Goal: Information Seeking & Learning: Learn about a topic

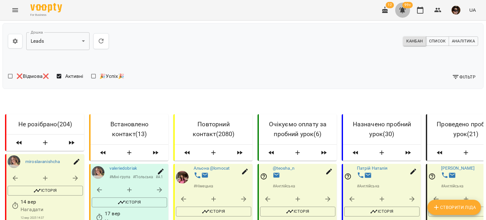
click at [399, 13] on icon "button" at bounding box center [402, 10] width 8 height 8
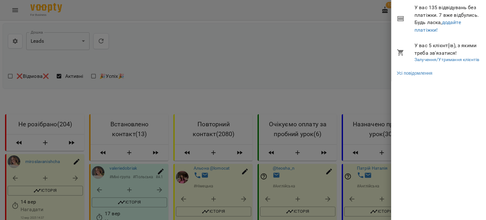
click at [333, 47] on div at bounding box center [243, 110] width 486 height 220
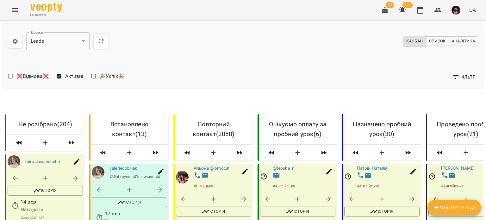
click at [400, 9] on icon "button" at bounding box center [402, 10] width 8 height 8
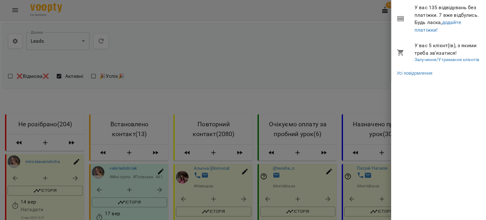
click at [310, 29] on div at bounding box center [243, 110] width 486 height 220
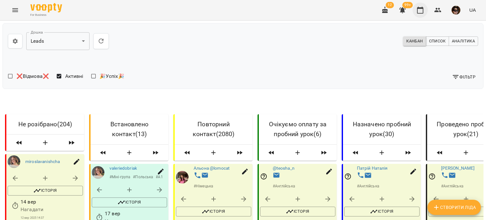
click at [418, 9] on icon "button" at bounding box center [420, 10] width 8 height 8
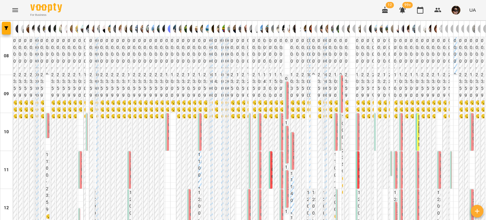
click at [342, 95] on label "09:00" at bounding box center [344, 89] width 4 height 27
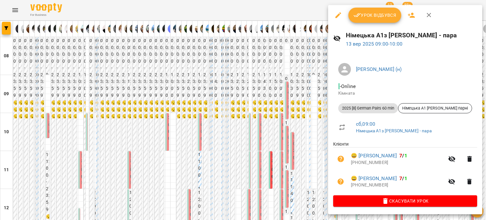
click at [302, 108] on div at bounding box center [243, 110] width 486 height 220
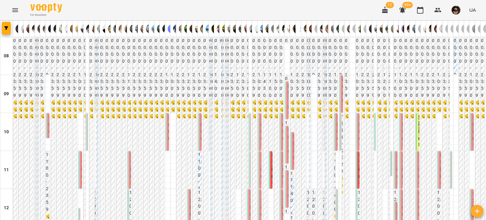
click at [285, 103] on div "09:10 Ольга Кривошеенко Баргель Олег (англійська, індивідуально)" at bounding box center [287, 198] width 4 height 233
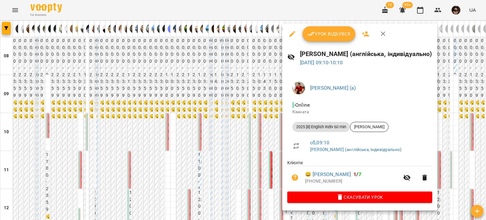
click at [234, 89] on div at bounding box center [243, 110] width 486 height 220
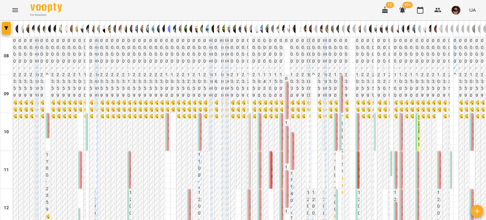
scroll to position [16, 0]
click at [49, 114] on span "Чухрієнко Анастасія" at bounding box center [50, 144] width 4 height 61
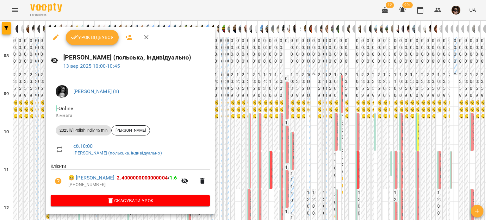
click at [19, 105] on div at bounding box center [243, 110] width 486 height 220
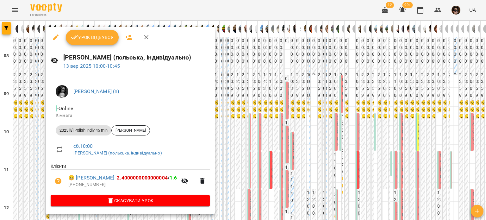
click at [17, 113] on div at bounding box center [243, 110] width 486 height 220
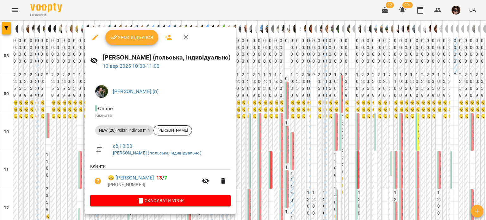
click at [86, 123] on div "Бабійчук Володимир Дмитрович (п) - Online Кімната NEW (20) Polish Indiv 60 min …" at bounding box center [160, 144] width 150 height 139
click at [60, 122] on div at bounding box center [243, 110] width 486 height 220
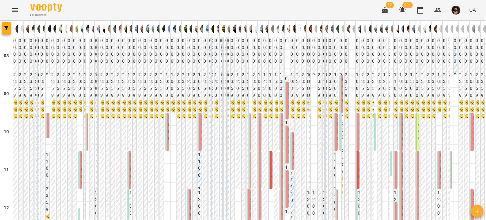
click at [165, 123] on div "10:00 2 Польська А1 з Михайлюком - пара" at bounding box center [167, 207] width 4 height 189
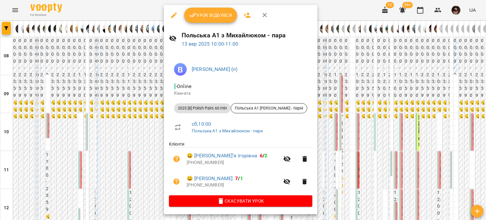
click at [148, 123] on div at bounding box center [243, 110] width 486 height 220
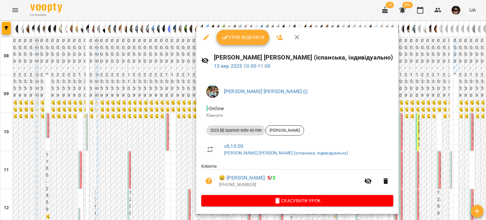
click at [182, 118] on div at bounding box center [243, 110] width 486 height 220
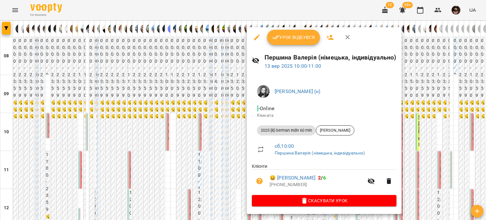
click at [232, 120] on div at bounding box center [243, 110] width 486 height 220
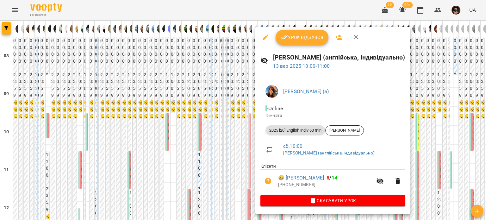
click at [235, 120] on div at bounding box center [243, 110] width 486 height 220
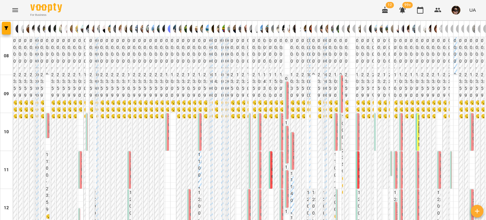
click at [282, 123] on label "10:00" at bounding box center [284, 127] width 4 height 27
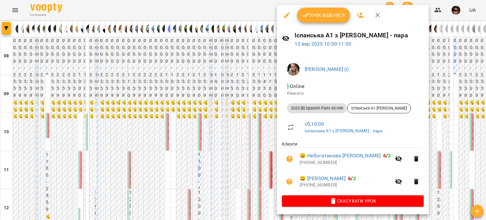
click at [255, 119] on div at bounding box center [243, 110] width 486 height 220
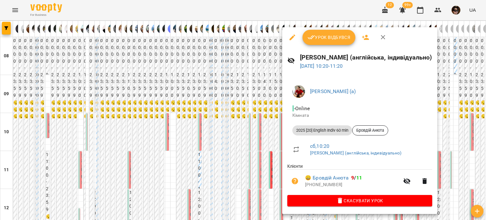
click at [262, 111] on div at bounding box center [243, 110] width 486 height 220
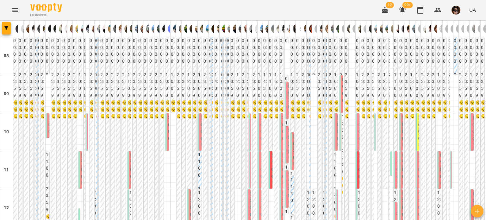
click at [293, 133] on span "Вероніка Тетеря" at bounding box center [295, 163] width 4 height 61
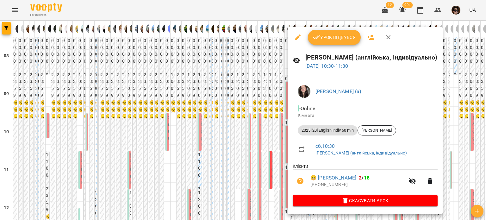
click at [257, 111] on div at bounding box center [243, 110] width 486 height 220
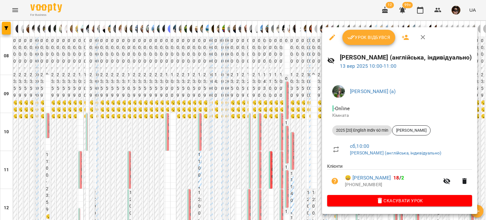
click at [273, 119] on div at bounding box center [243, 110] width 486 height 220
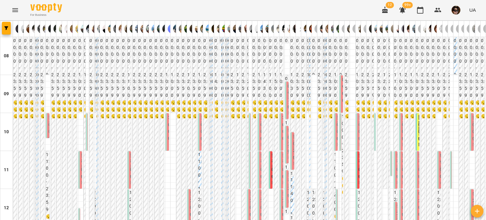
click at [339, 129] on div "10:00 Бондаренко Катерина Сергіївна (н) 2 Німецька А0 з Бондаренко - пара" at bounding box center [341, 210] width 4 height 194
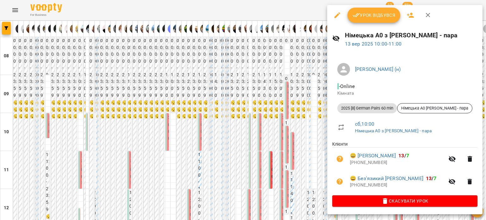
click at [279, 125] on div at bounding box center [243, 110] width 486 height 220
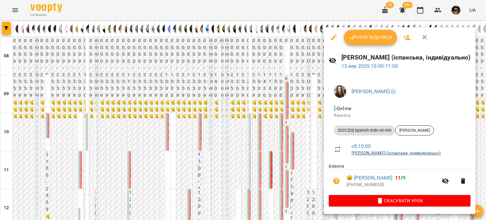
drag, startPoint x: 305, startPoint y: 124, endPoint x: 391, endPoint y: 155, distance: 92.0
click at [391, 155] on div "Урок відбувся Гайдукевич Анна (іспанська, індивідуально) 13 вер 2025 10:00 - 11…" at bounding box center [243, 110] width 486 height 220
click at [305, 140] on div at bounding box center [243, 110] width 486 height 220
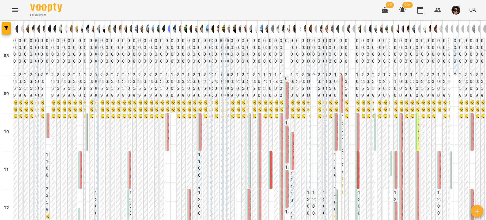
click at [374, 126] on div "10:00 0 Циганова Єлизавета (іспанська, індивідуально)" at bounding box center [376, 221] width 4 height 216
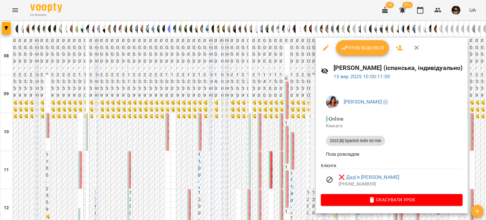
click at [279, 130] on div at bounding box center [243, 110] width 486 height 220
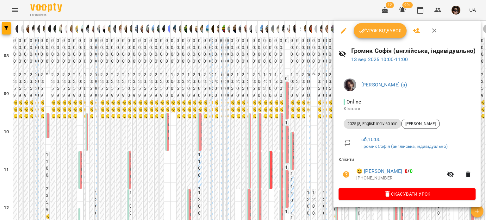
click at [247, 135] on div at bounding box center [243, 110] width 486 height 220
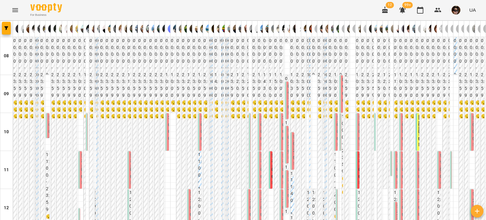
click at [401, 119] on span "Марта Рибій" at bounding box center [403, 144] width 4 height 61
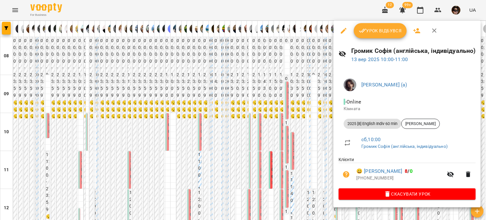
click at [308, 108] on div at bounding box center [243, 110] width 486 height 220
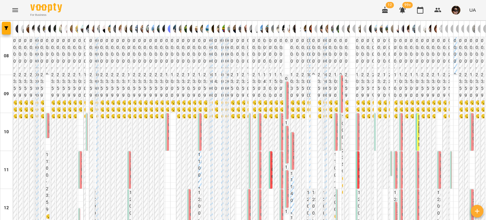
click at [469, 123] on div "10:00 Марина Брусенцева Trial lesson 60 min" at bounding box center [471, 177] width 4 height 129
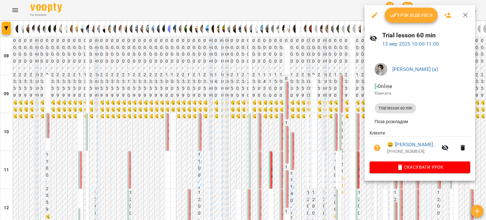
click at [272, 125] on div at bounding box center [243, 110] width 486 height 220
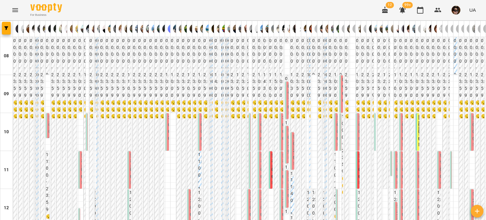
scroll to position [63, 0]
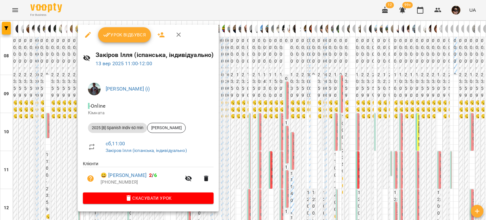
click at [51, 103] on div at bounding box center [243, 110] width 486 height 220
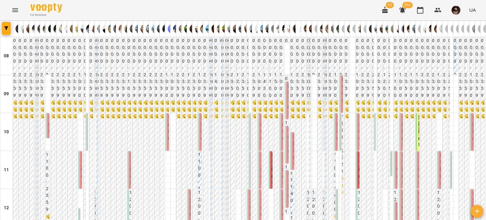
click at [130, 152] on span "Олександр Таран" at bounding box center [132, 182] width 4 height 61
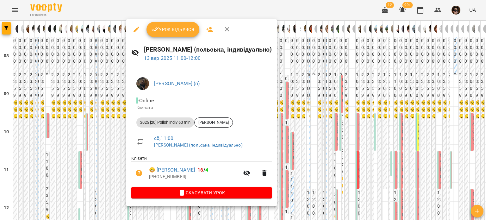
click at [87, 99] on div at bounding box center [243, 110] width 486 height 220
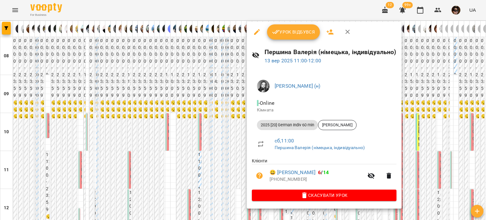
click at [201, 108] on div at bounding box center [243, 110] width 486 height 220
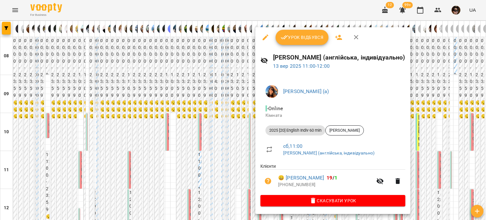
click at [215, 111] on div at bounding box center [243, 110] width 486 height 220
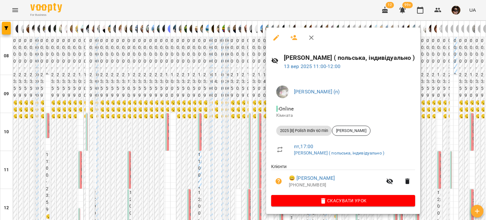
click at [215, 117] on div at bounding box center [243, 110] width 486 height 220
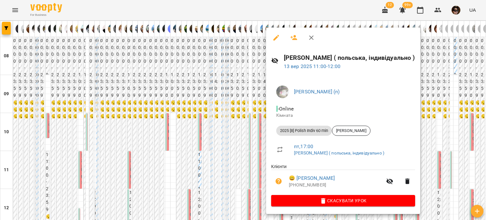
click at [216, 93] on div at bounding box center [243, 110] width 486 height 220
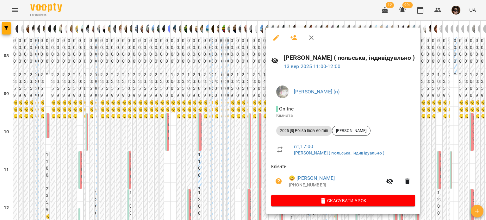
click at [245, 112] on div at bounding box center [243, 110] width 486 height 220
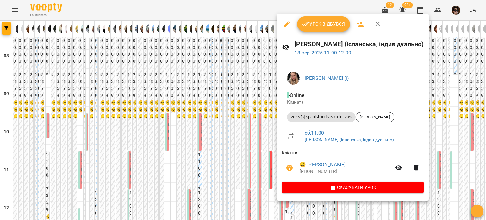
click at [270, 103] on div at bounding box center [243, 110] width 486 height 220
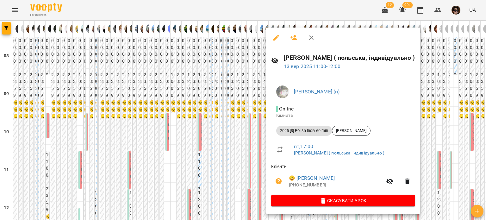
click at [253, 106] on div at bounding box center [243, 110] width 486 height 220
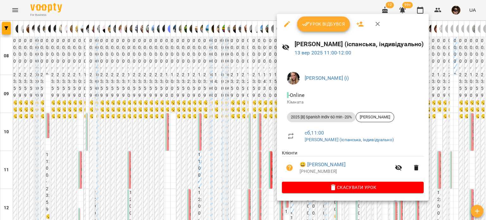
click at [239, 101] on div at bounding box center [243, 110] width 486 height 220
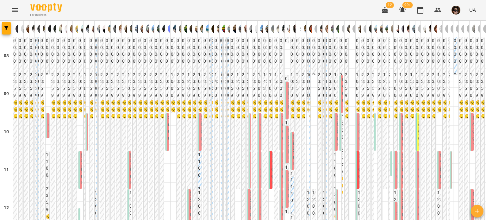
click at [287, 171] on span "Мудрий Микита Сергійович" at bounding box center [289, 201] width 4 height 61
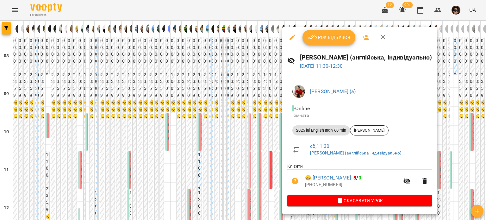
click at [254, 102] on div at bounding box center [243, 110] width 486 height 220
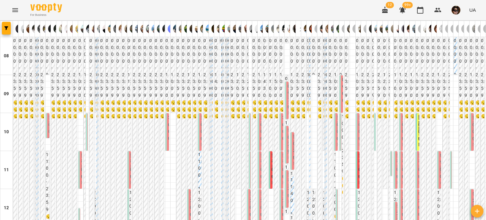
click at [287, 171] on span "Мудрий Микита Сергійович" at bounding box center [289, 201] width 4 height 61
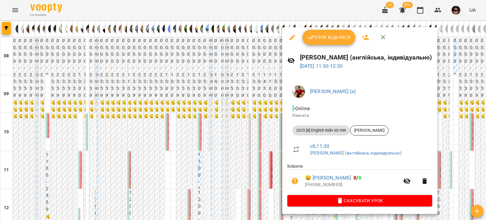
click at [257, 112] on div at bounding box center [243, 110] width 486 height 220
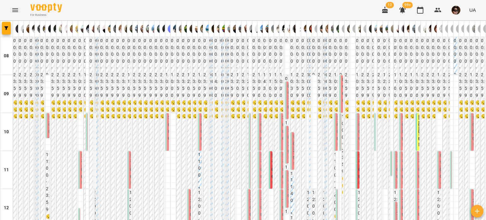
click at [358, 152] on span "[PERSON_NAME]" at bounding box center [360, 182] width 4 height 61
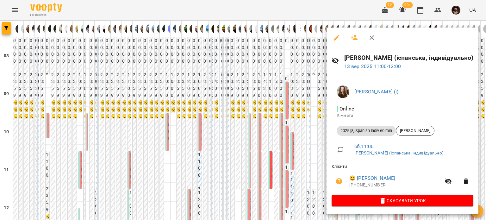
click at [298, 119] on div at bounding box center [243, 110] width 486 height 220
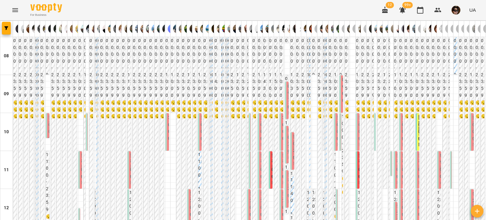
click at [358, 152] on span "[PERSON_NAME]" at bounding box center [360, 182] width 4 height 61
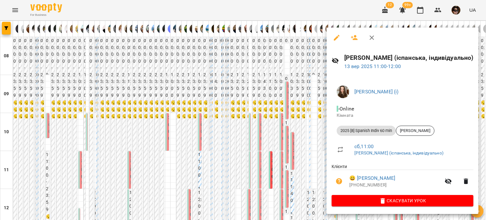
click at [297, 114] on div at bounding box center [243, 110] width 486 height 220
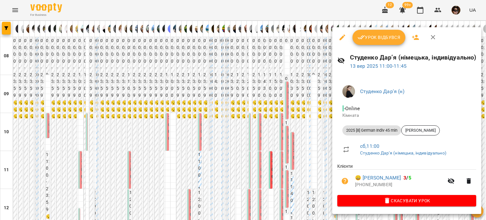
click at [292, 107] on div at bounding box center [243, 110] width 486 height 220
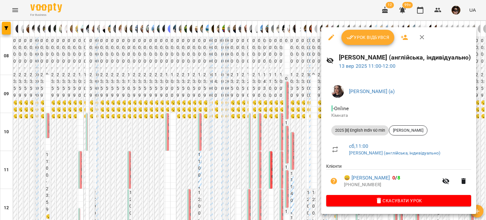
click at [283, 125] on div at bounding box center [243, 110] width 486 height 220
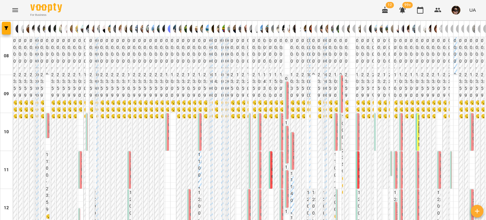
click at [401, 152] on span "Карина Сметанюк" at bounding box center [403, 182] width 4 height 61
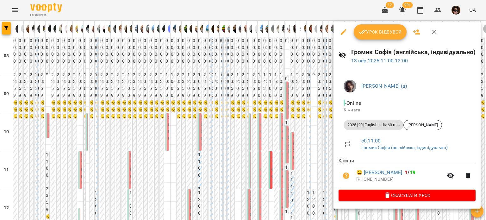
click at [281, 124] on div at bounding box center [243, 110] width 486 height 220
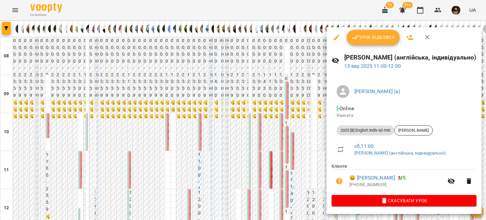
click at [289, 119] on div at bounding box center [243, 110] width 486 height 220
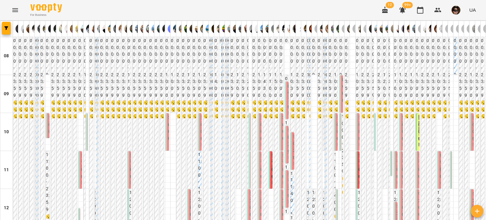
click at [439, 152] on span "Горячко Зоряна" at bounding box center [440, 187] width 3 height 71
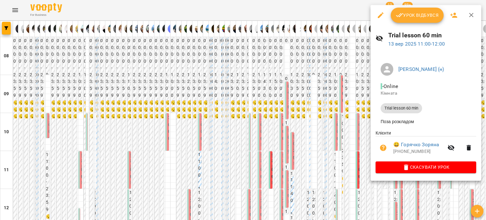
click at [291, 122] on div at bounding box center [243, 110] width 486 height 220
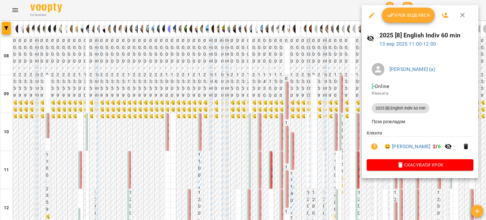
click at [276, 119] on div at bounding box center [243, 110] width 486 height 220
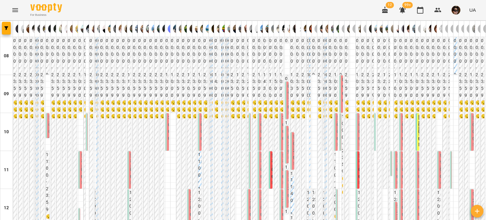
scroll to position [107, 0]
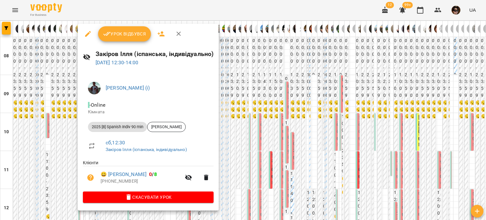
click at [52, 98] on div at bounding box center [243, 110] width 486 height 220
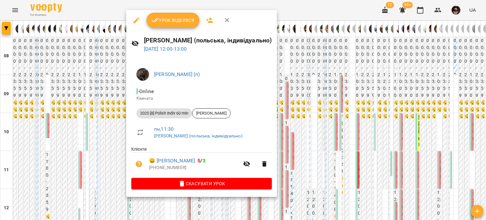
click at [105, 101] on div at bounding box center [243, 110] width 486 height 220
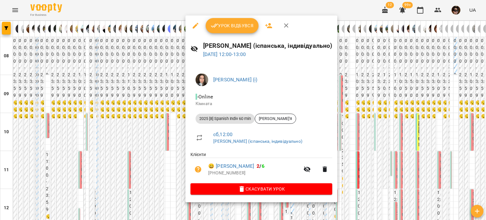
click at [145, 101] on div at bounding box center [243, 110] width 486 height 220
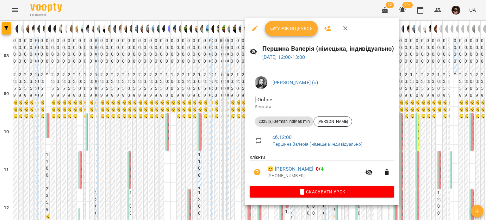
click at [217, 107] on div at bounding box center [243, 110] width 486 height 220
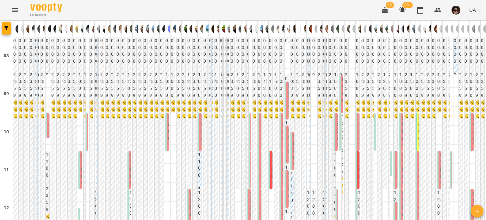
click at [260, 190] on span "Устілова Марія" at bounding box center [262, 220] width 4 height 61
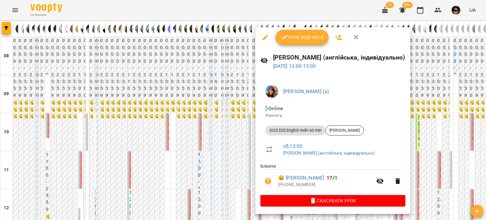
click at [222, 103] on div at bounding box center [243, 110] width 486 height 220
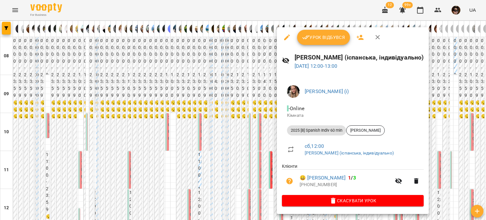
click at [241, 96] on div at bounding box center [243, 110] width 486 height 220
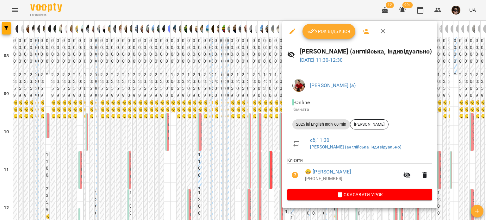
click at [232, 100] on div at bounding box center [243, 110] width 486 height 220
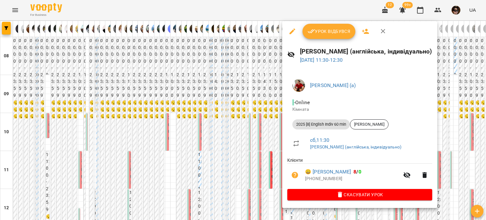
click at [273, 128] on div at bounding box center [243, 110] width 486 height 220
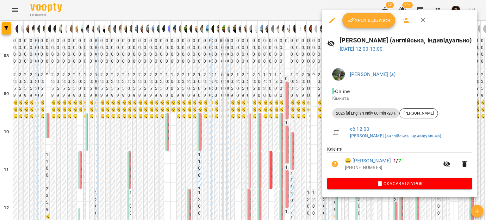
click at [297, 104] on div at bounding box center [243, 110] width 486 height 220
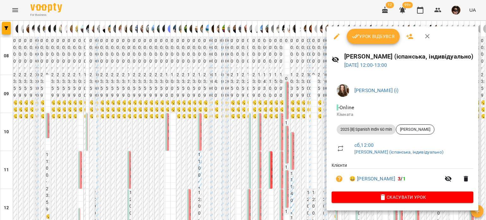
click at [273, 97] on div at bounding box center [243, 110] width 486 height 220
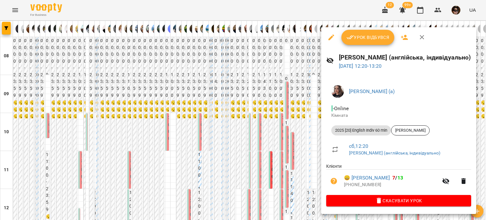
click at [271, 120] on div at bounding box center [243, 110] width 486 height 220
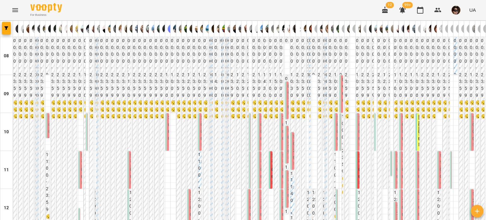
click at [401, 190] on span "Софія Мозіль" at bounding box center [403, 220] width 4 height 61
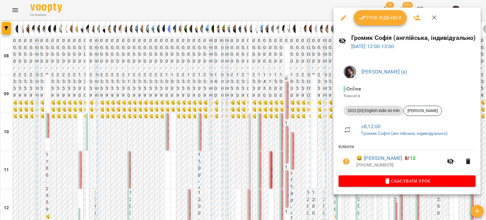
click at [282, 108] on div at bounding box center [243, 110] width 486 height 220
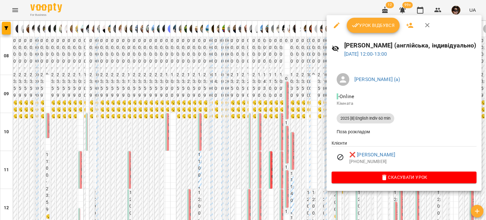
click at [299, 113] on div at bounding box center [243, 110] width 486 height 220
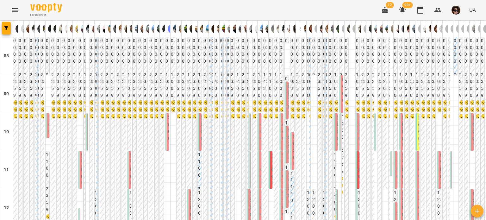
click at [472, 190] on span "@sofiarakuta" at bounding box center [474, 223] width 4 height 66
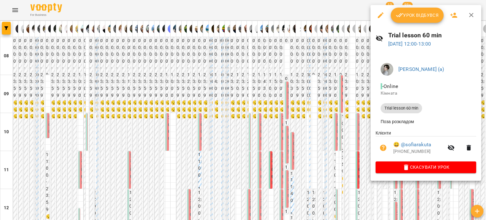
click at [312, 117] on div at bounding box center [243, 110] width 486 height 220
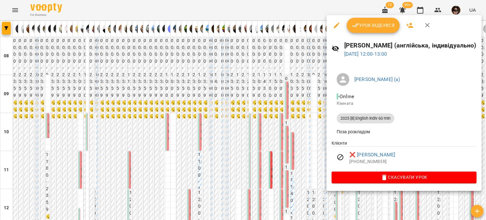
click at [264, 117] on div at bounding box center [243, 110] width 486 height 220
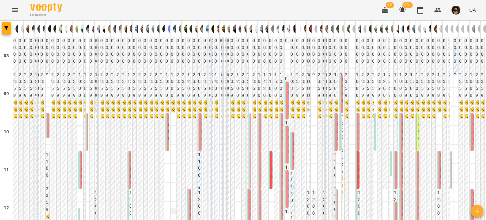
scroll to position [131, 0]
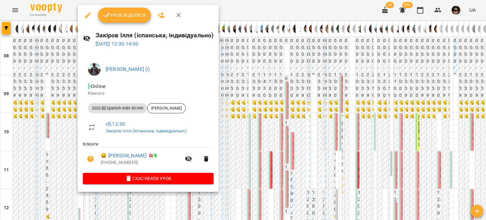
click at [67, 125] on div at bounding box center [243, 110] width 486 height 220
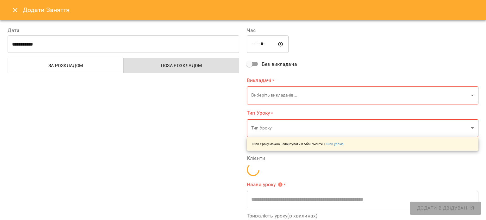
type input "**********"
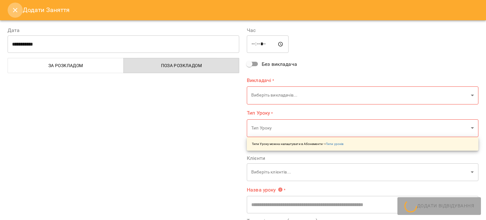
click at [21, 13] on button "Close" at bounding box center [15, 10] width 15 height 15
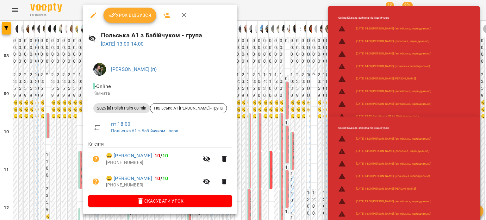
click at [69, 120] on div at bounding box center [243, 110] width 486 height 220
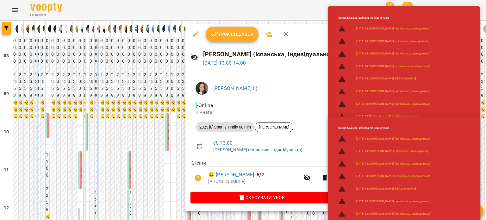
click at [142, 118] on div at bounding box center [243, 110] width 486 height 220
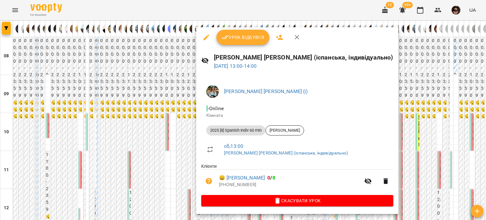
click at [181, 120] on div at bounding box center [243, 110] width 486 height 220
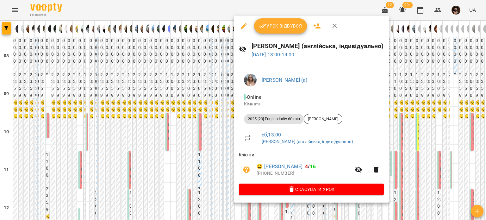
click at [220, 131] on div at bounding box center [243, 110] width 486 height 220
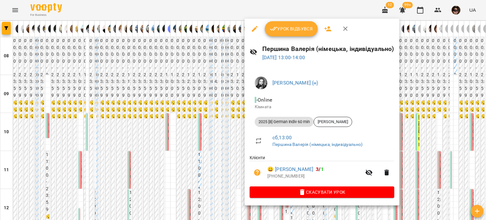
click at [211, 124] on div at bounding box center [243, 110] width 486 height 220
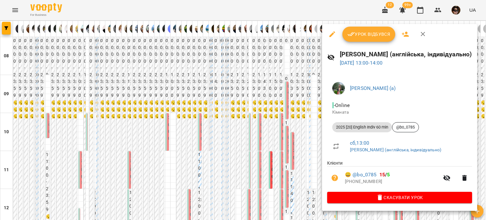
click at [270, 114] on div at bounding box center [243, 110] width 486 height 220
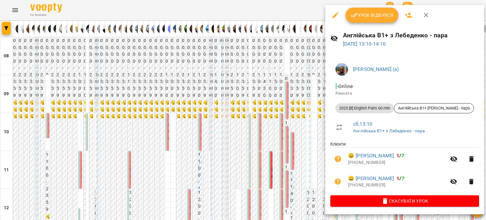
click at [249, 128] on div at bounding box center [243, 110] width 486 height 220
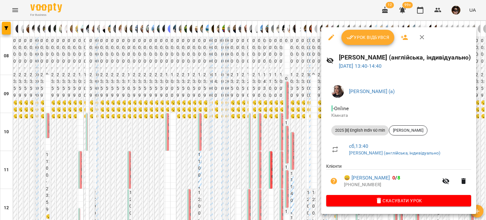
click at [257, 111] on div at bounding box center [243, 110] width 486 height 220
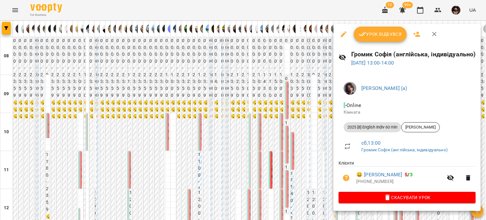
click at [262, 106] on div at bounding box center [243, 110] width 486 height 220
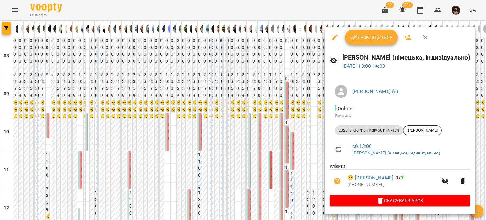
click at [280, 105] on div at bounding box center [243, 110] width 486 height 220
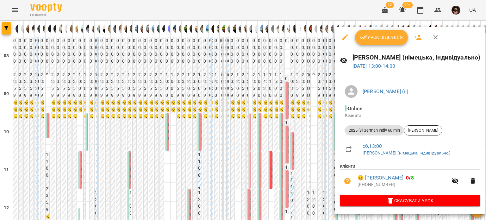
click at [231, 86] on div at bounding box center [243, 110] width 486 height 220
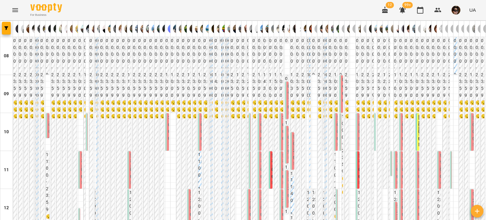
scroll to position [157, 0]
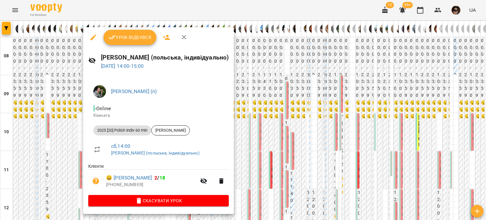
click at [74, 110] on div at bounding box center [243, 110] width 486 height 220
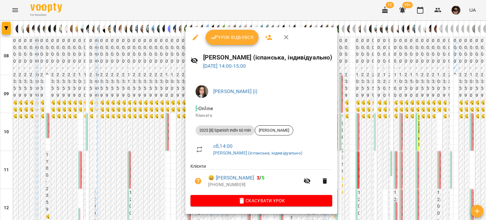
click at [160, 128] on div at bounding box center [243, 110] width 486 height 220
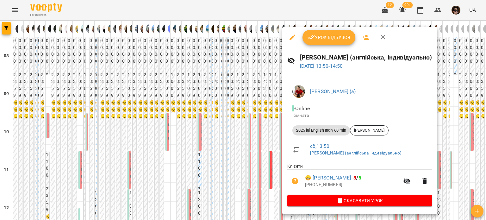
click at [223, 117] on div at bounding box center [243, 110] width 486 height 220
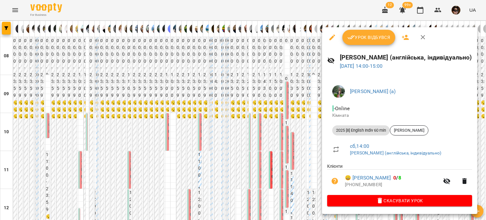
click at [277, 120] on div at bounding box center [243, 110] width 486 height 220
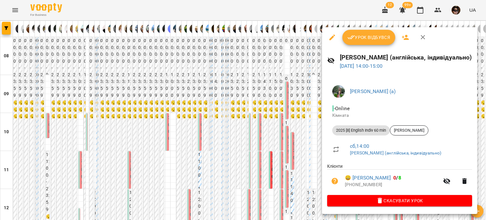
click at [288, 134] on div at bounding box center [243, 110] width 486 height 220
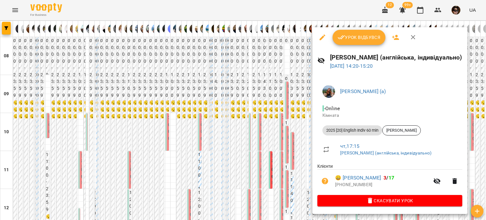
click at [306, 123] on div at bounding box center [243, 110] width 486 height 220
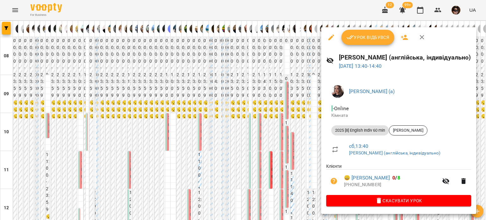
click at [227, 143] on div at bounding box center [243, 110] width 486 height 220
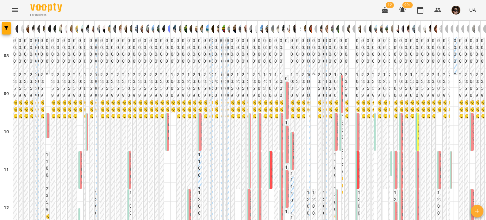
scroll to position [205, 0]
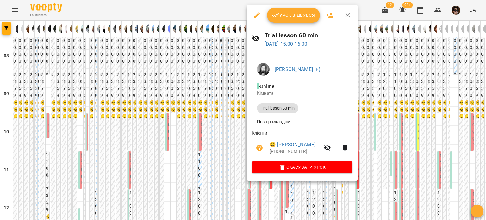
click at [218, 115] on div at bounding box center [243, 110] width 486 height 220
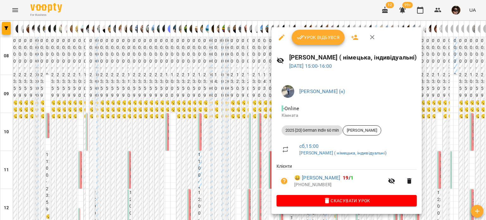
click at [227, 101] on div at bounding box center [243, 110] width 486 height 220
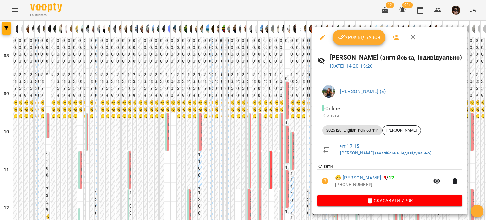
click at [253, 107] on div at bounding box center [243, 110] width 486 height 220
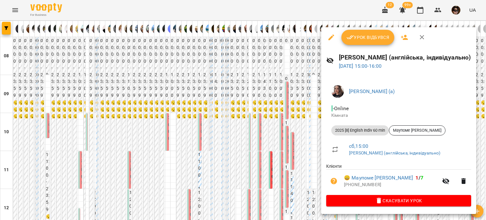
click at [271, 117] on div at bounding box center [243, 110] width 486 height 220
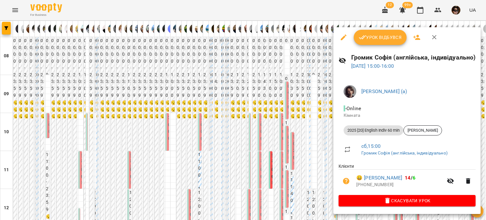
click at [260, 118] on div at bounding box center [243, 110] width 486 height 220
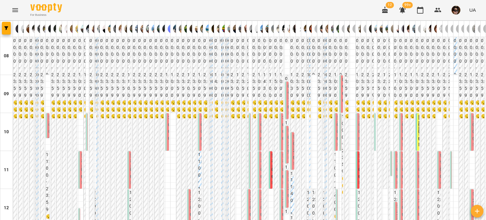
scroll to position [264, 0]
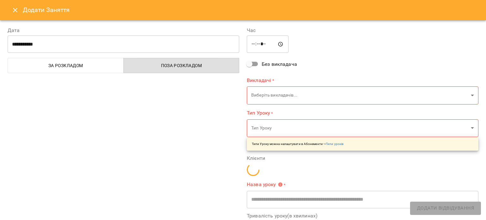
type input "**********"
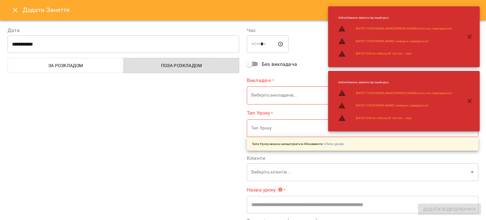
click at [9, 4] on button "Close" at bounding box center [15, 10] width 15 height 15
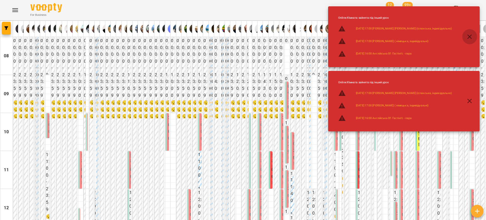
click at [468, 34] on icon "button" at bounding box center [469, 37] width 8 height 8
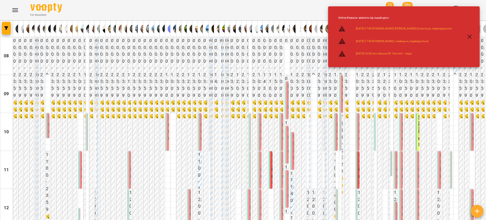
click at [468, 34] on icon "button" at bounding box center [469, 37] width 8 height 8
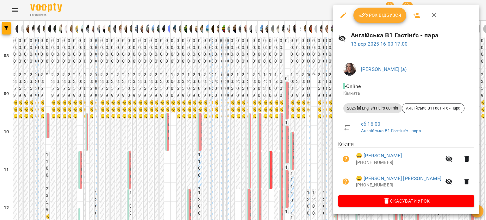
click at [264, 125] on div at bounding box center [243, 110] width 486 height 220
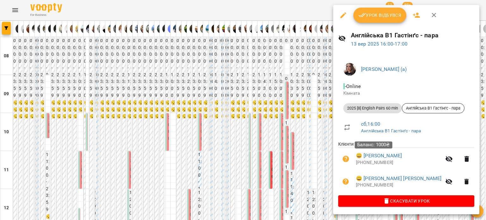
drag, startPoint x: 386, startPoint y: 155, endPoint x: 422, endPoint y: 178, distance: 43.2
click at [422, 178] on span "😀 Намаковський Олег" at bounding box center [398, 178] width 85 height 8
click at [250, 94] on div at bounding box center [243, 110] width 486 height 220
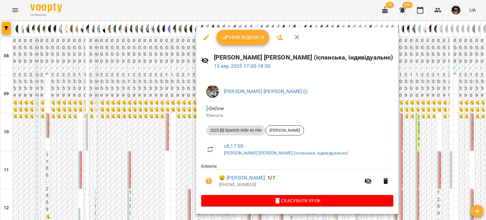
click at [165, 121] on div at bounding box center [243, 110] width 486 height 220
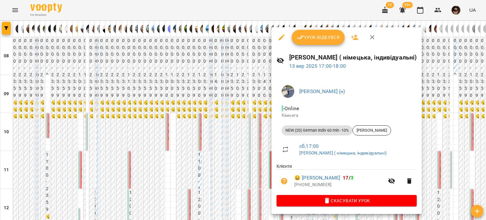
click at [90, 118] on div at bounding box center [243, 110] width 486 height 220
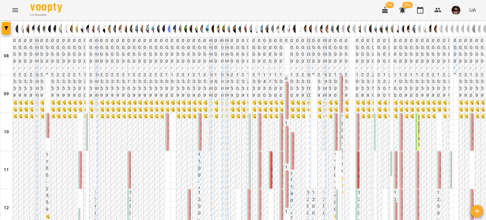
scroll to position [286, 0]
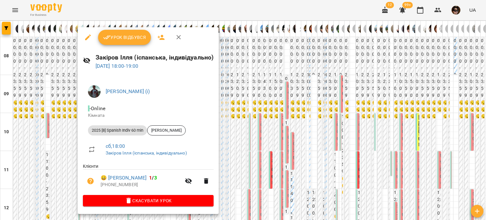
click at [66, 111] on div at bounding box center [243, 110] width 486 height 220
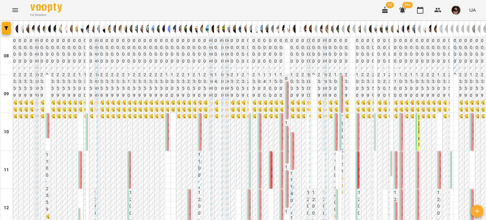
scroll to position [413, 0]
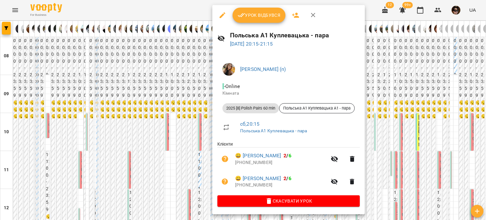
click at [181, 78] on div at bounding box center [243, 110] width 486 height 220
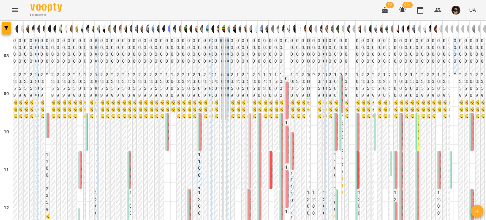
drag, startPoint x: 212, startPoint y: 110, endPoint x: 225, endPoint y: 132, distance: 25.4
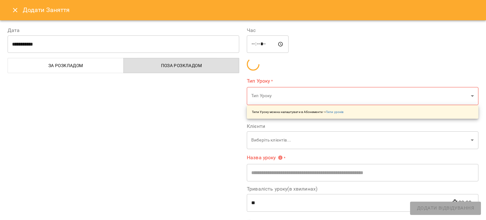
type input "**********"
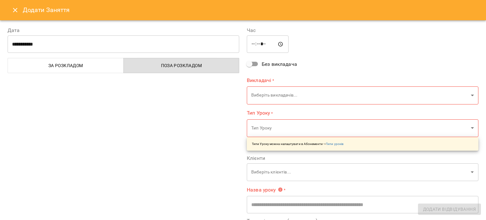
click at [13, 13] on icon "Close" at bounding box center [15, 10] width 8 height 8
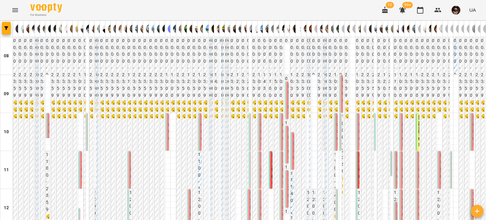
scroll to position [0, 0]
click at [8, 9] on button "Menu" at bounding box center [15, 10] width 15 height 15
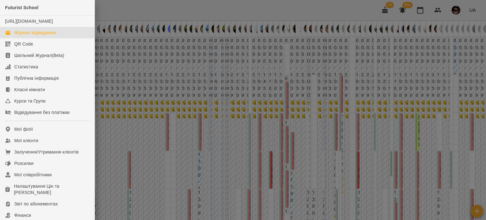
click at [221, 55] on div at bounding box center [243, 110] width 486 height 220
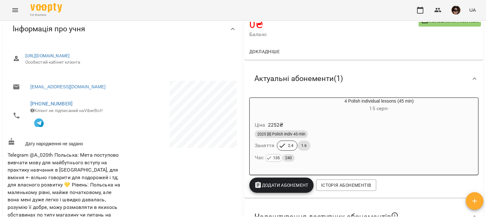
scroll to position [61, 0]
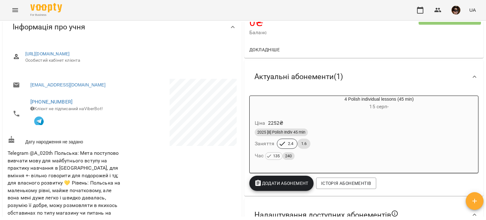
click at [311, 120] on div "Ціна 2252 ₴" at bounding box center [363, 122] width 221 height 11
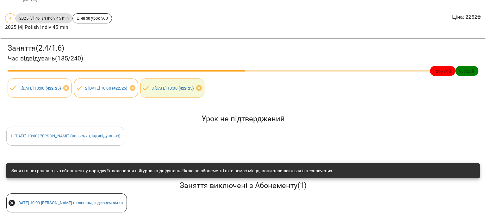
scroll to position [0, 0]
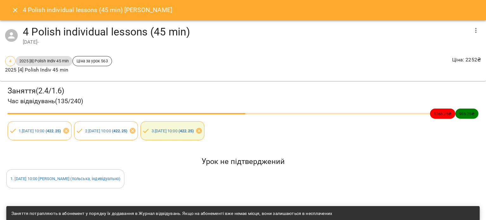
click at [11, 7] on button "Close" at bounding box center [15, 10] width 15 height 15
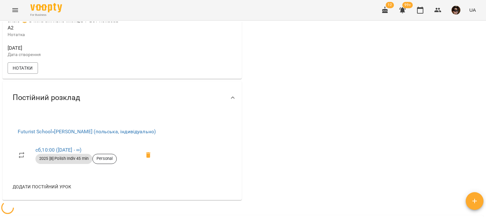
scroll to position [74, 0]
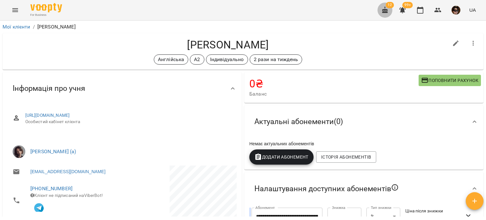
click at [383, 11] on icon "button" at bounding box center [385, 10] width 8 height 8
